Goal: Transaction & Acquisition: Book appointment/travel/reservation

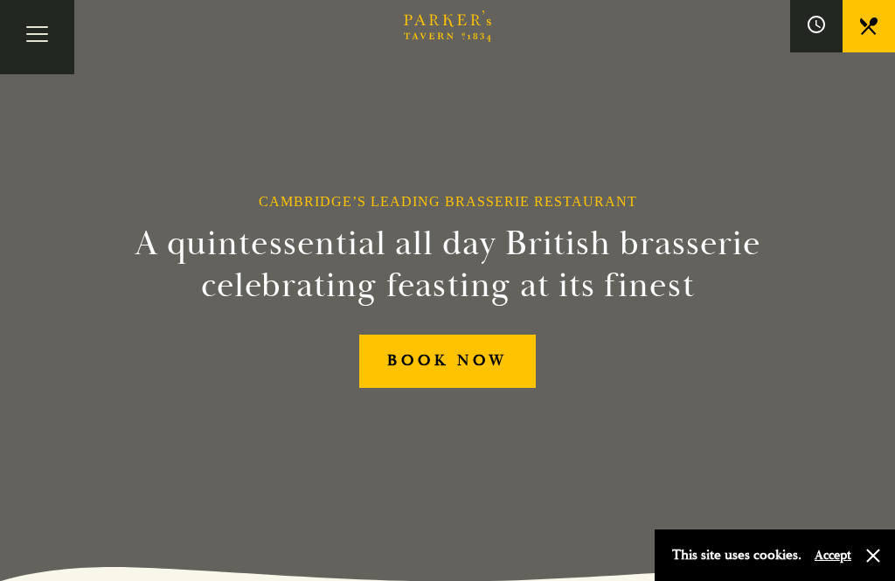
click at [28, 42] on button "Toggle navigation" at bounding box center [37, 37] width 74 height 74
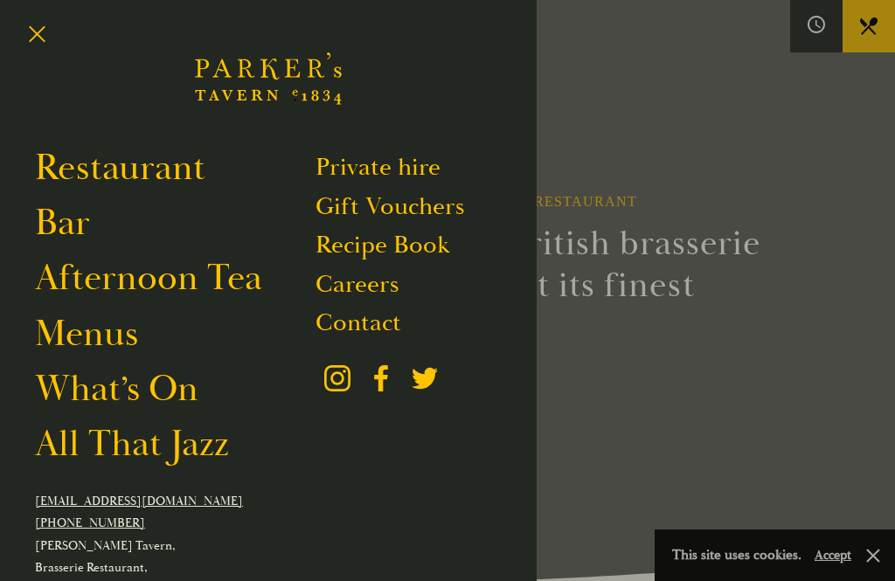
click at [183, 147] on link "Restaurant" at bounding box center [120, 167] width 170 height 45
click at [189, 276] on link "Afternoon Tea" at bounding box center [148, 277] width 227 height 45
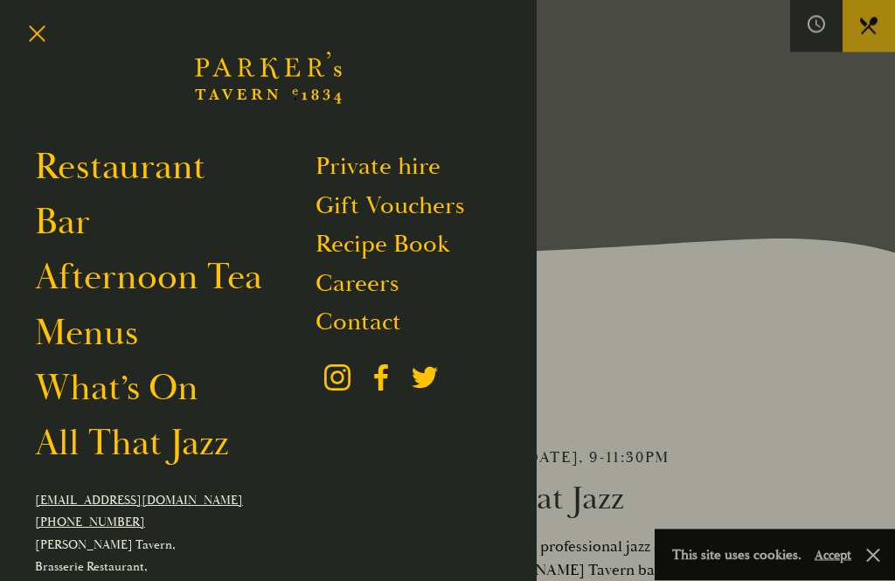
scroll to position [328, 0]
click at [860, 580] on div at bounding box center [447, 290] width 895 height 581
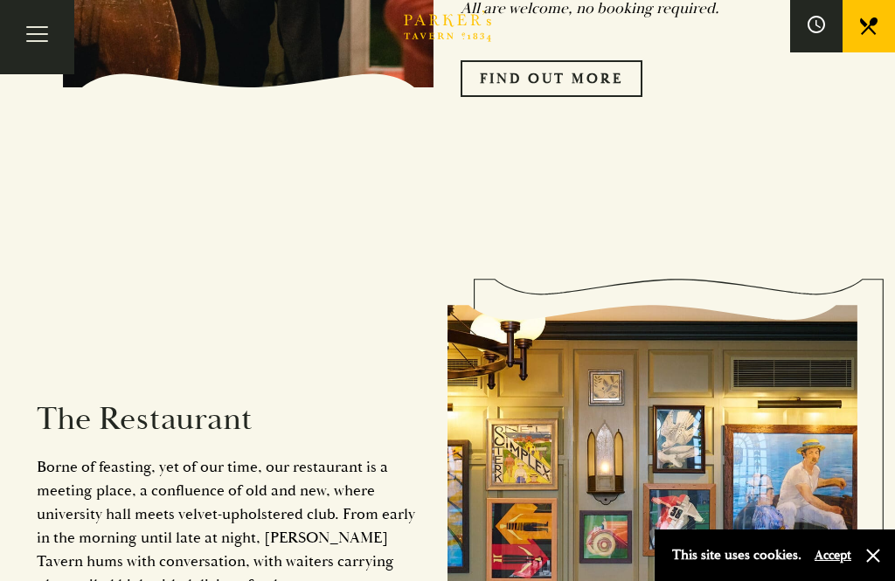
scroll to position [1178, 0]
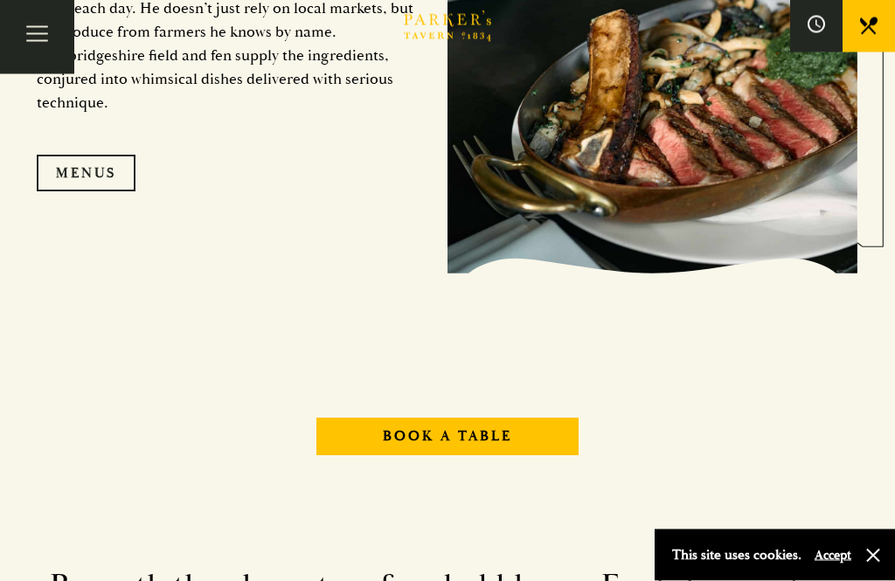
scroll to position [1614, 0]
click at [120, 191] on link "Menus" at bounding box center [86, 173] width 99 height 37
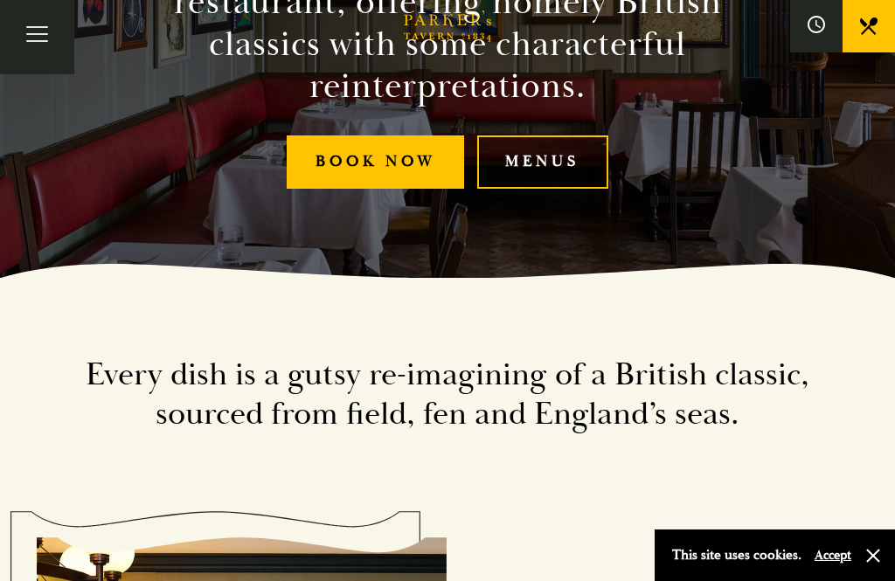
scroll to position [289, 0]
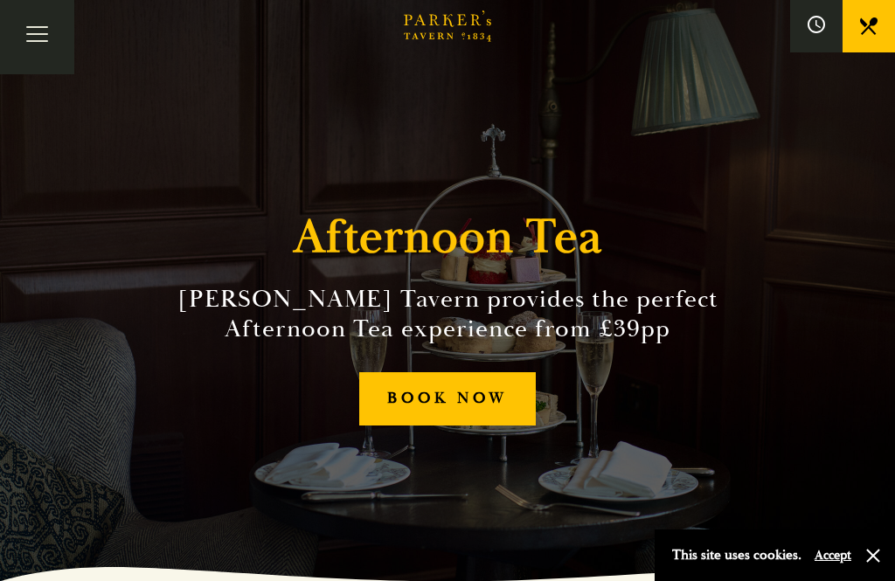
click at [498, 425] on link "BOOK NOW" at bounding box center [447, 398] width 177 height 53
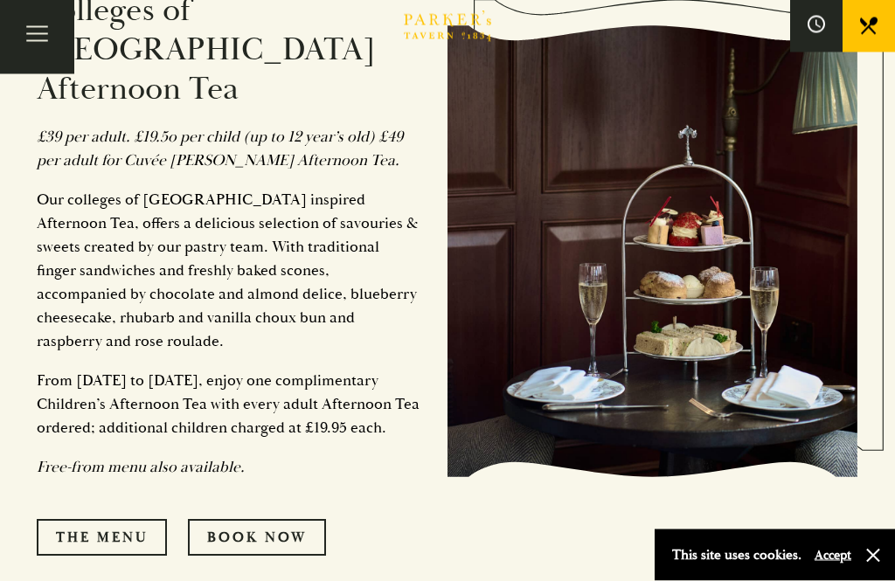
scroll to position [791, 0]
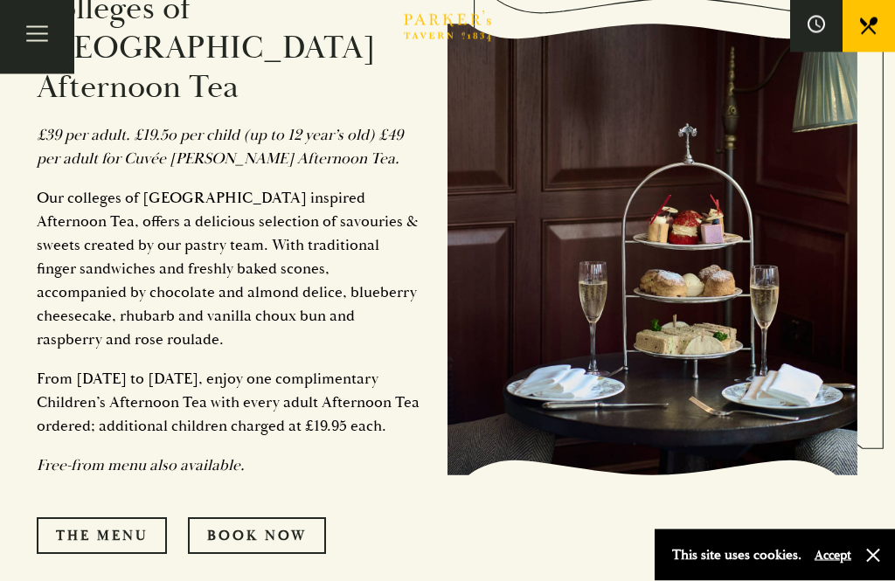
click at [131, 518] on link "The Menu" at bounding box center [102, 536] width 130 height 37
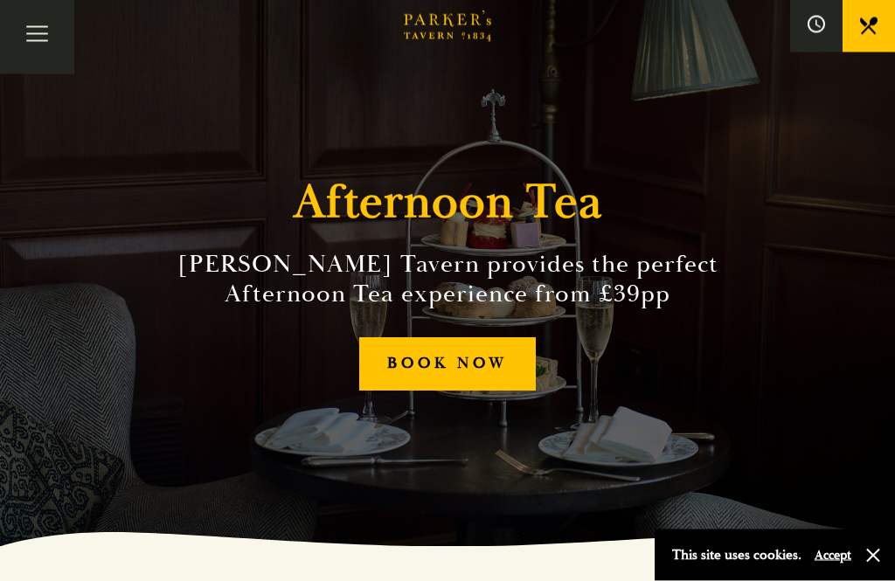
scroll to position [0, 0]
